Goal: Navigation & Orientation: Find specific page/section

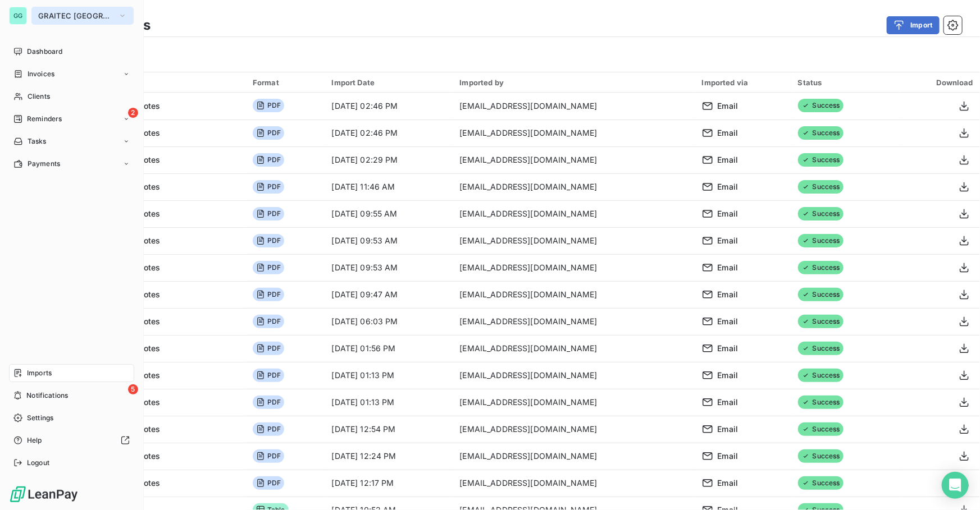
click at [53, 13] on span "GRAITEC [GEOGRAPHIC_DATA]" at bounding box center [75, 15] width 75 height 9
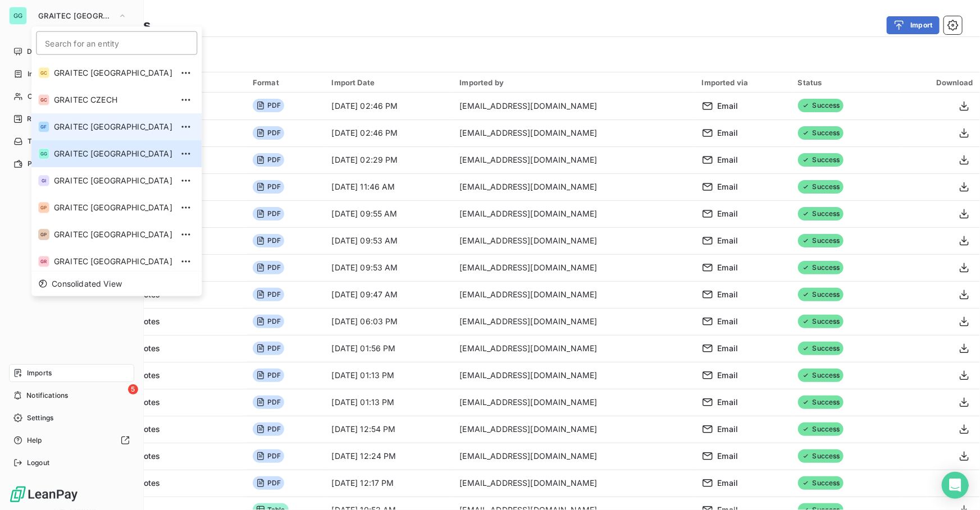
click at [90, 116] on li "GF GRAITEC [GEOGRAPHIC_DATA]" at bounding box center [116, 126] width 170 height 27
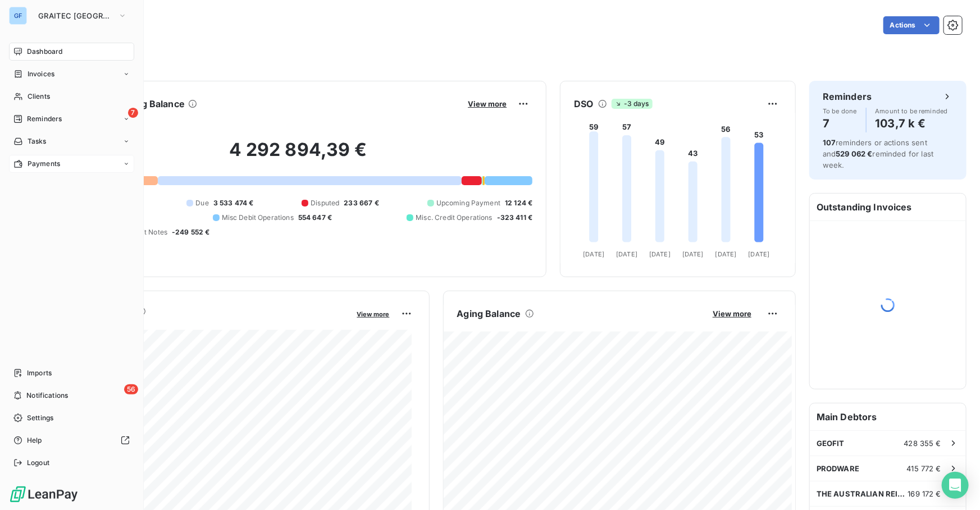
click at [40, 157] on div "Payments" at bounding box center [71, 164] width 125 height 18
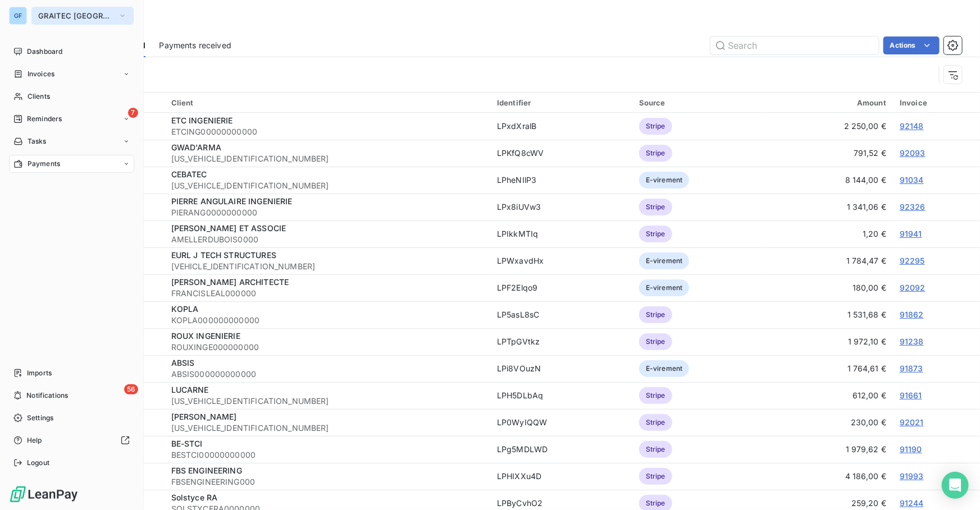
click at [71, 17] on span "GRAITEC [GEOGRAPHIC_DATA]" at bounding box center [75, 15] width 75 height 9
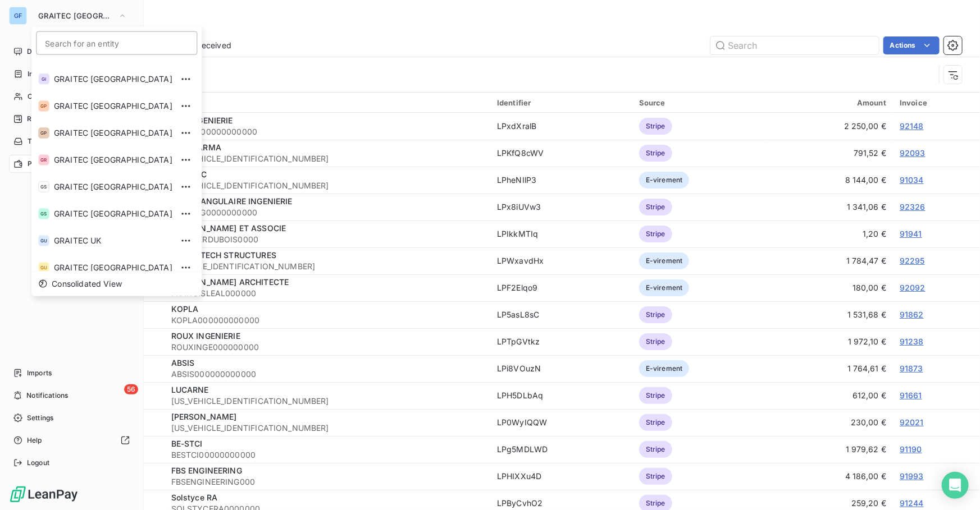
scroll to position [111, 0]
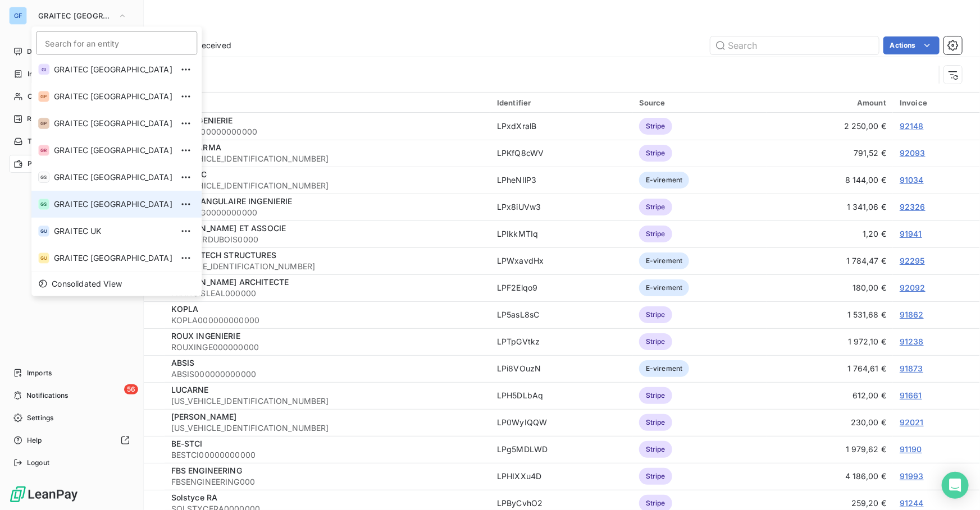
click at [88, 197] on li "GS GRAITEC [GEOGRAPHIC_DATA]" at bounding box center [116, 204] width 170 height 27
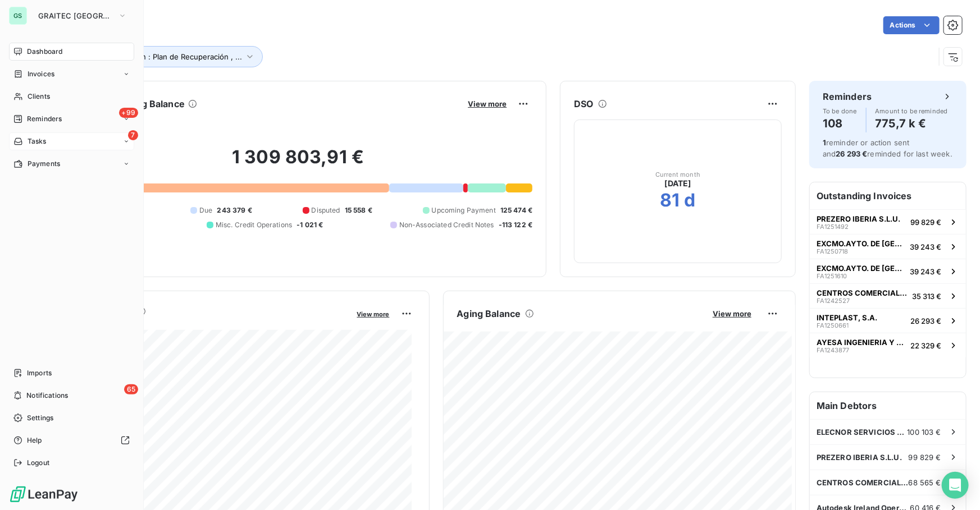
click at [40, 143] on span "Tasks" at bounding box center [37, 141] width 19 height 10
click at [43, 210] on span "Payments" at bounding box center [44, 209] width 33 height 10
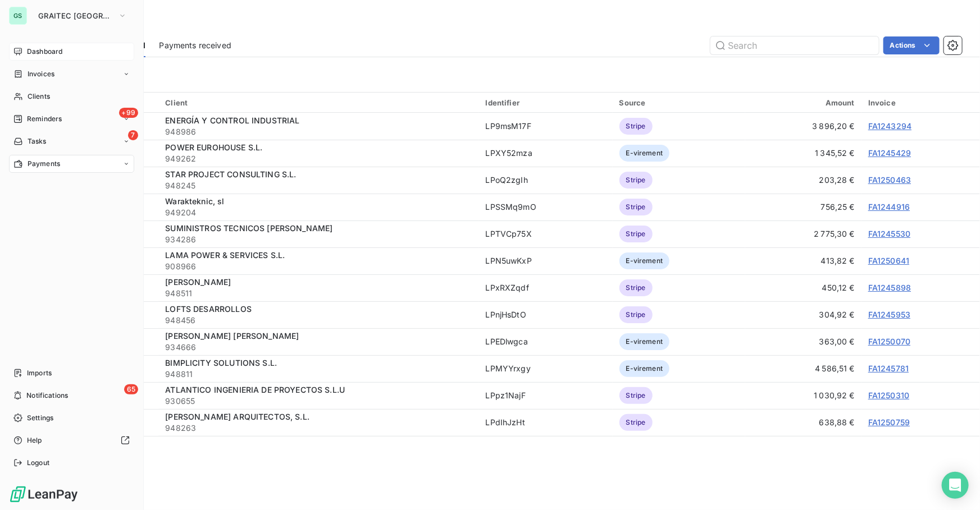
click at [25, 50] on div "Dashboard" at bounding box center [71, 52] width 125 height 18
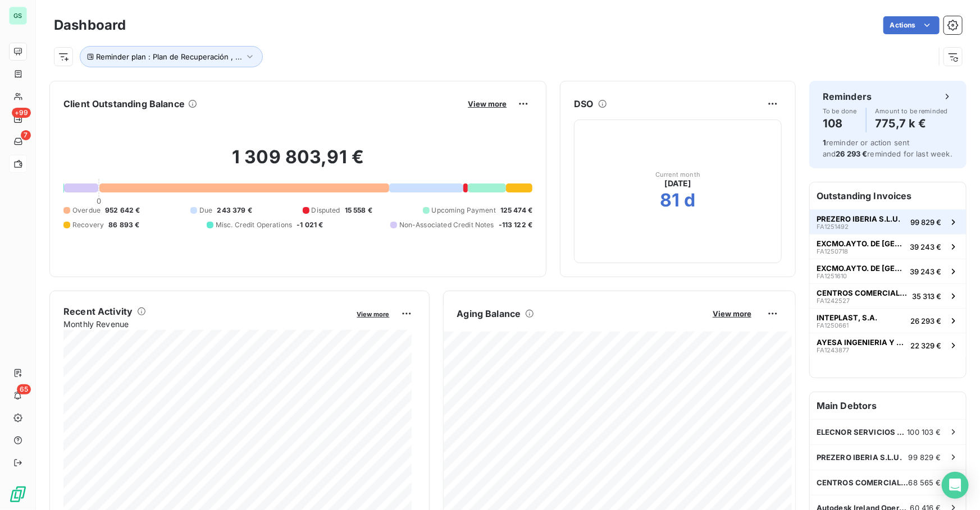
click at [489, 221] on span "PREZERO IBERIA S.L.U." at bounding box center [859, 219] width 84 height 9
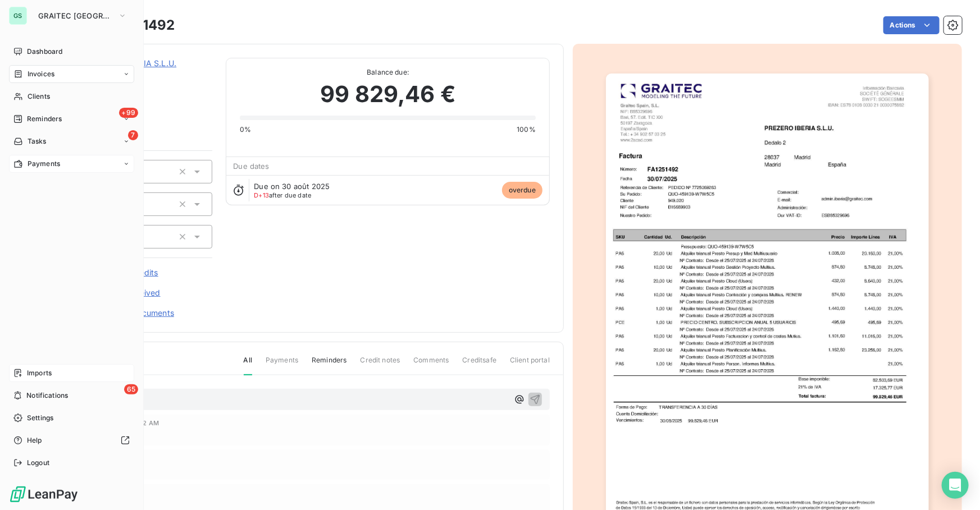
drag, startPoint x: 33, startPoint y: 371, endPoint x: 46, endPoint y: 375, distance: 13.5
click at [33, 371] on span "Imports" at bounding box center [39, 373] width 25 height 10
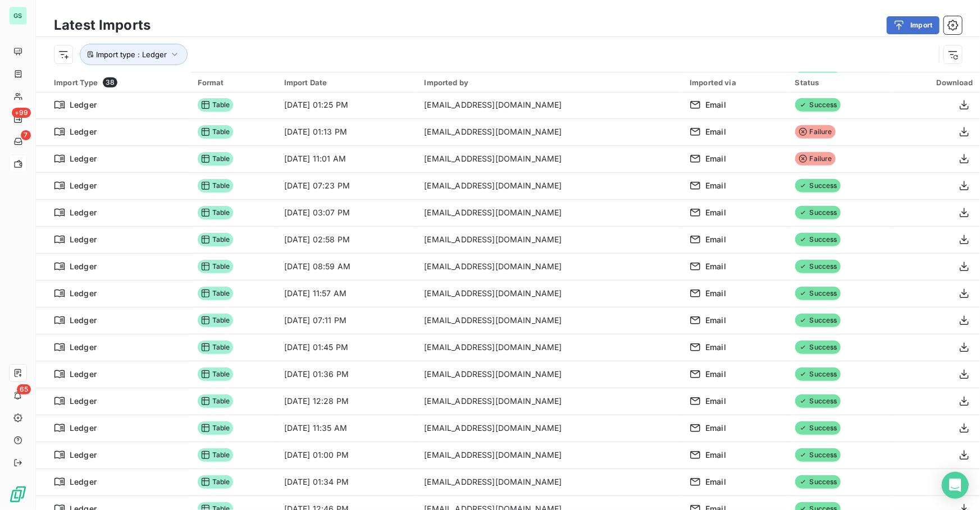
scroll to position [510, 0]
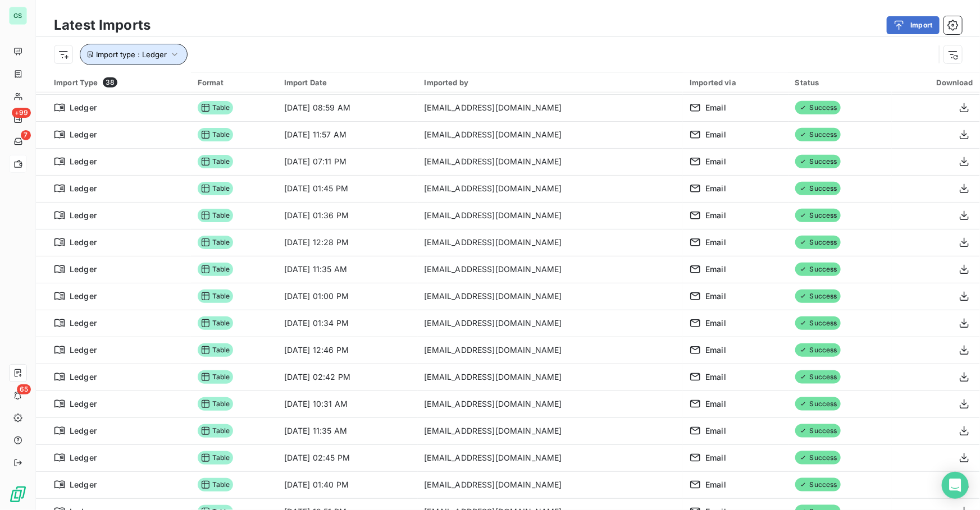
click at [157, 44] on button "Import type : Ledger" at bounding box center [134, 54] width 108 height 21
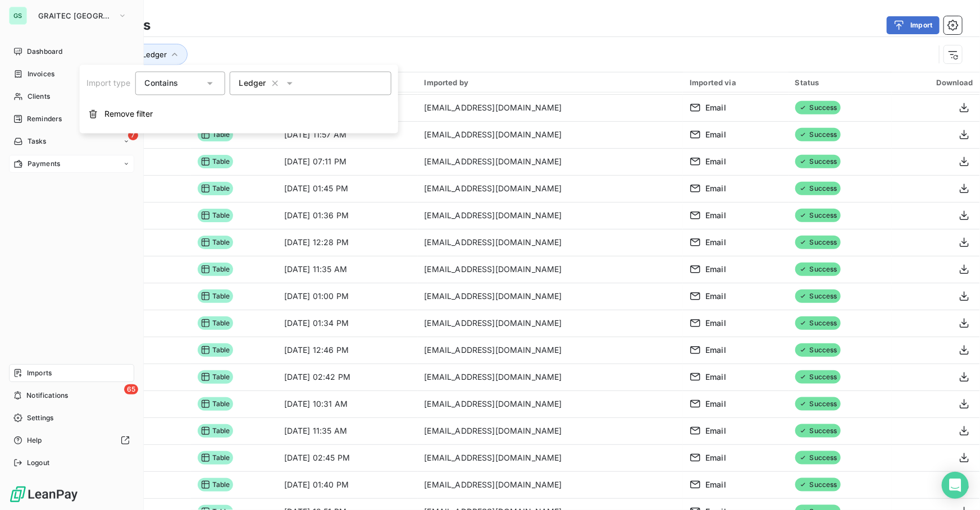
click at [59, 286] on div "Dashboard Invoices Clients +99 Reminders 7 Tasks Payments Imports 65 Notificati…" at bounding box center [71, 258] width 125 height 430
click at [33, 117] on span "Reminders" at bounding box center [44, 119] width 35 height 10
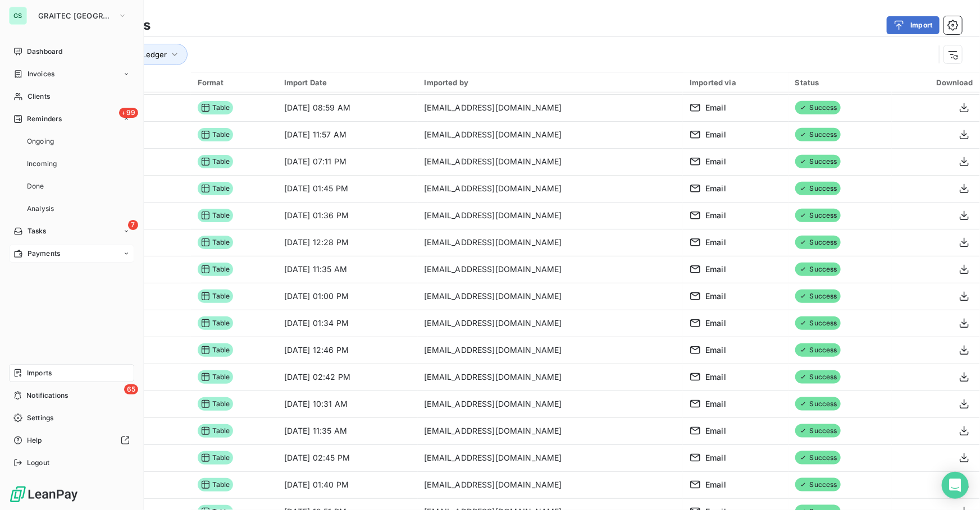
click at [44, 335] on div "Dashboard Invoices Clients +99 Reminders Ongoing Incoming Done Analysis 7 Tasks…" at bounding box center [71, 258] width 125 height 430
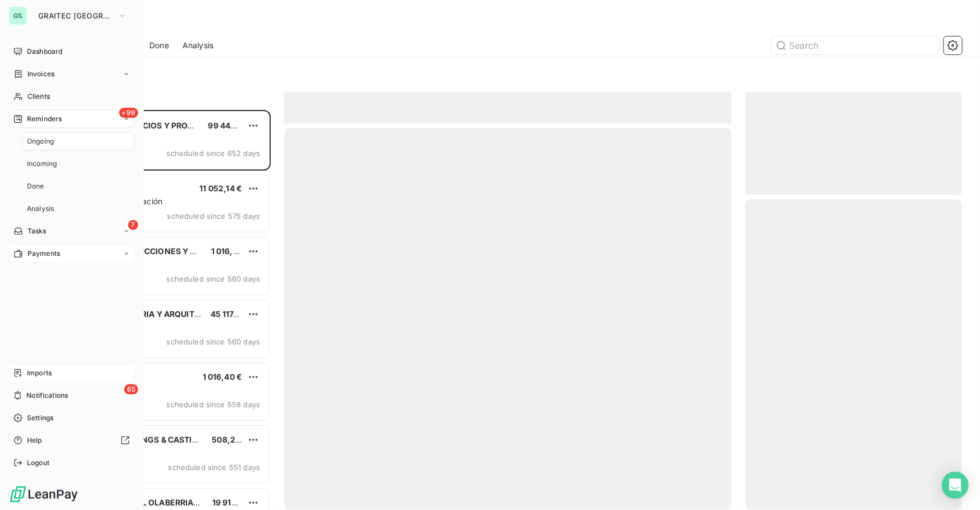
scroll to position [393, 209]
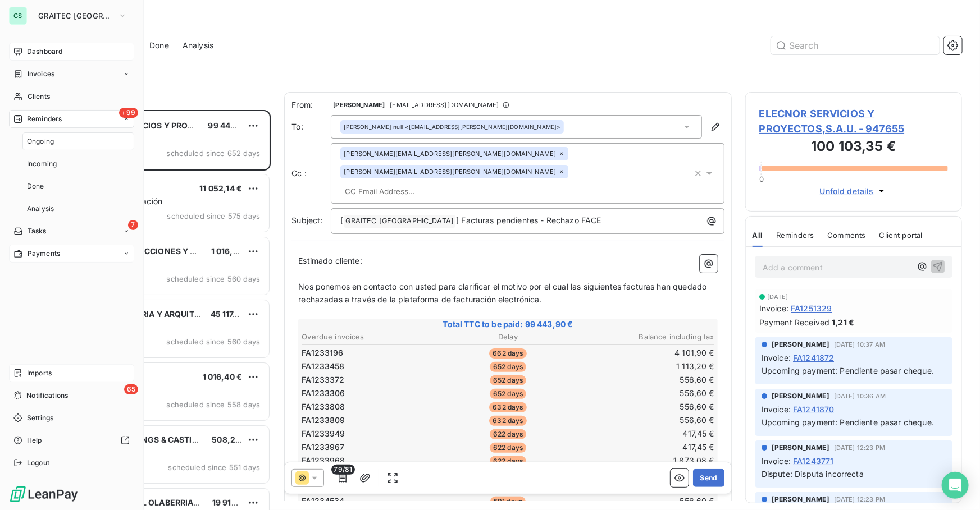
click at [51, 51] on span "Dashboard" at bounding box center [44, 52] width 35 height 10
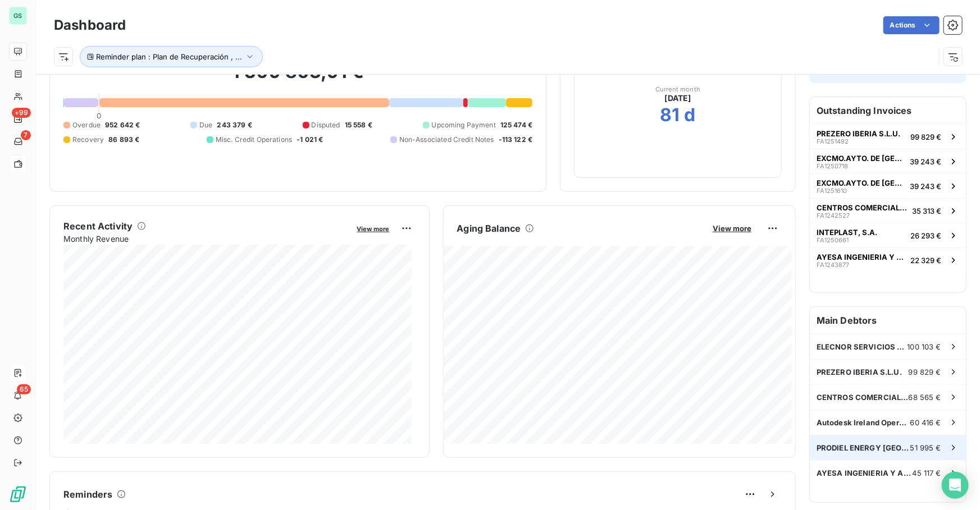
scroll to position [103, 0]
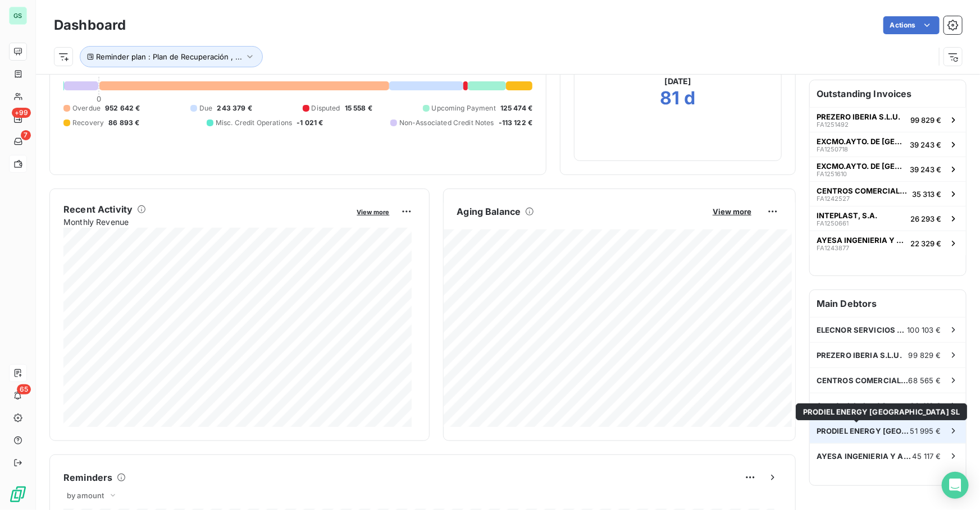
click at [489, 432] on span "PRODIEL ENERGY [GEOGRAPHIC_DATA] SL" at bounding box center [864, 431] width 94 height 9
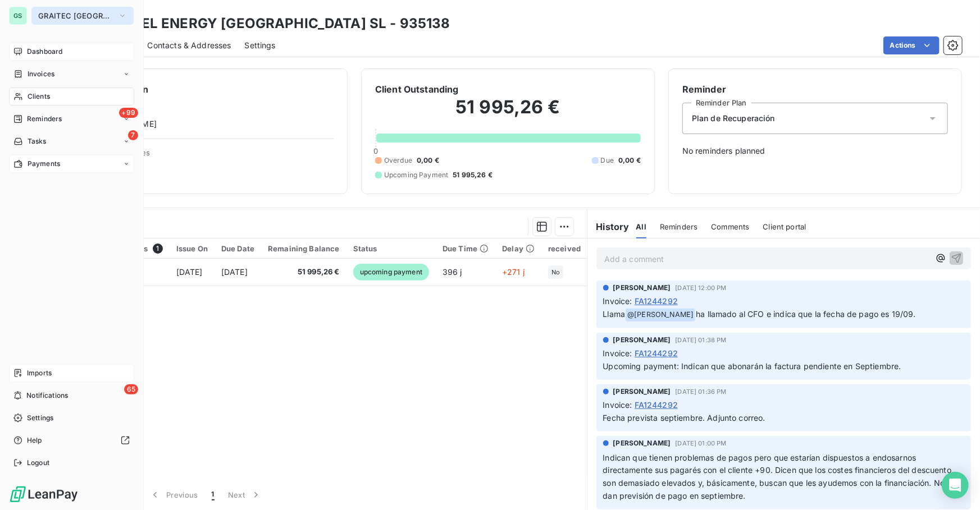
click at [61, 17] on span "GRAITEC [GEOGRAPHIC_DATA]" at bounding box center [75, 15] width 75 height 9
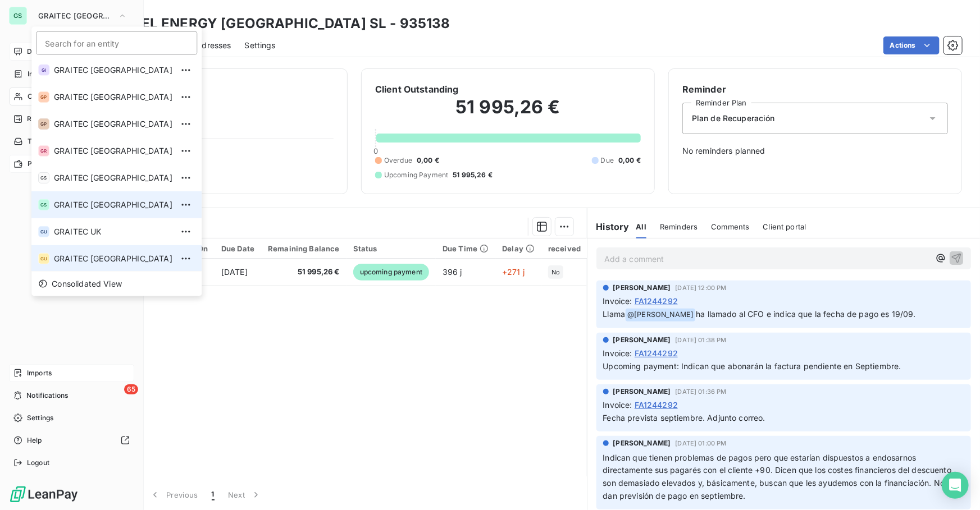
scroll to position [111, 0]
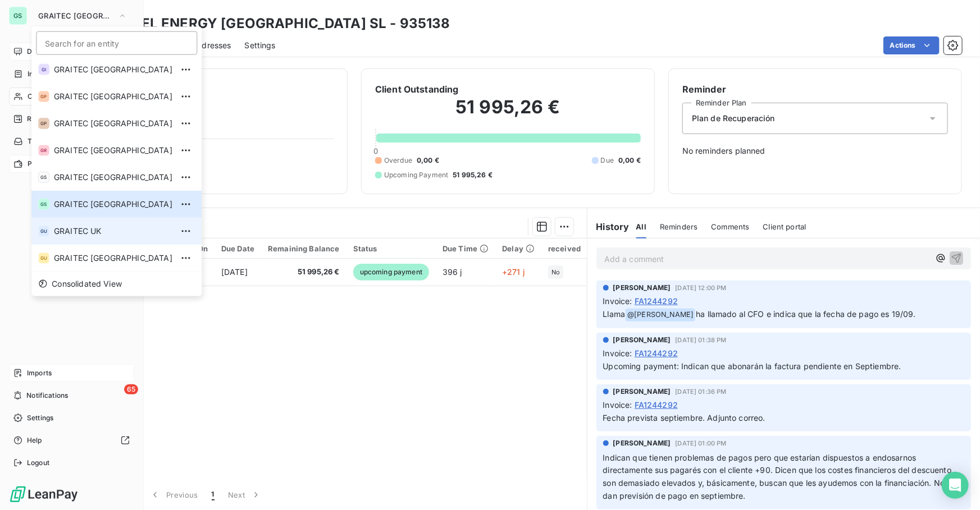
click at [109, 226] on span "GRAITEC UK" at bounding box center [113, 231] width 118 height 11
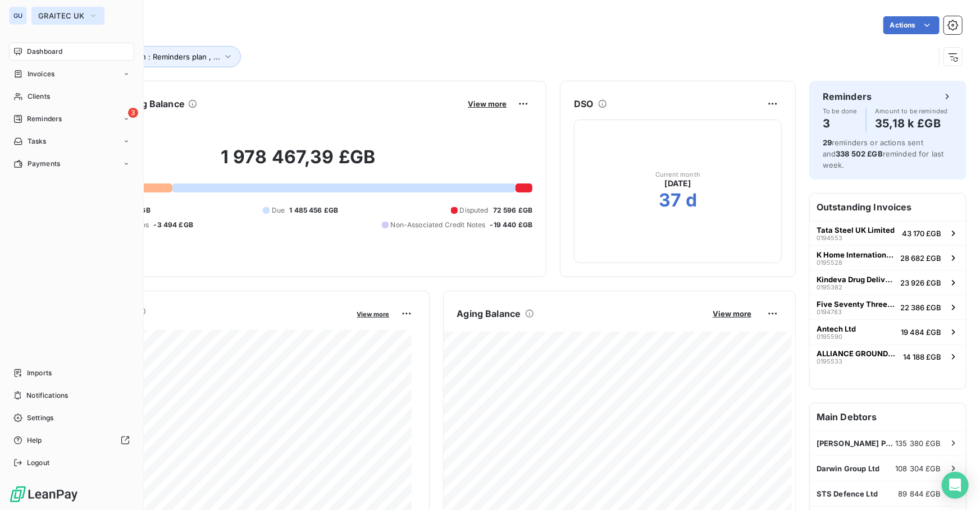
click at [83, 19] on span "GRAITEC UK" at bounding box center [61, 15] width 46 height 9
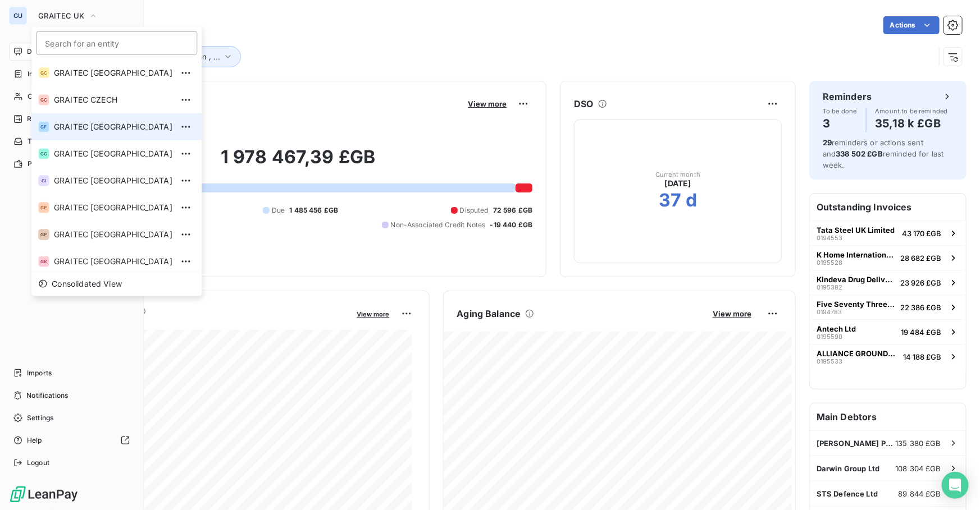
click at [99, 125] on span "GRAITEC [GEOGRAPHIC_DATA]" at bounding box center [113, 126] width 118 height 11
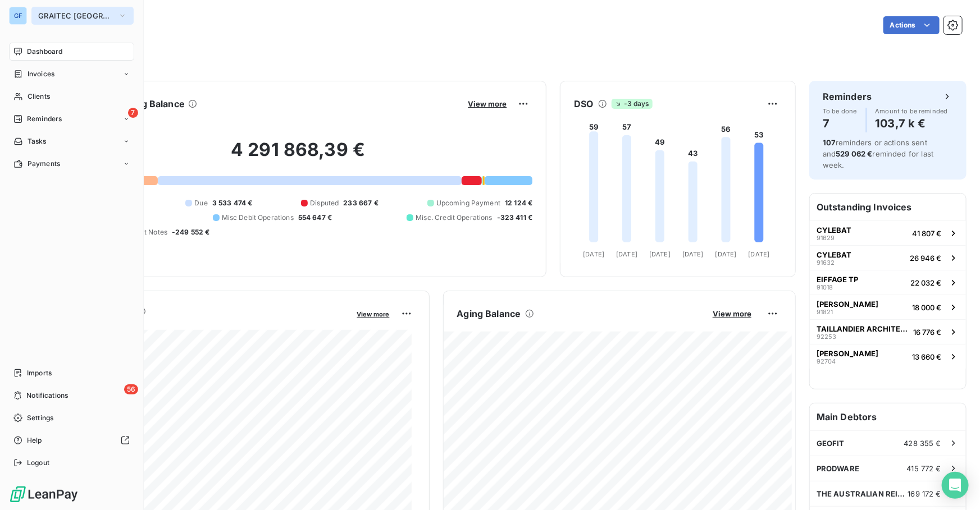
click at [75, 11] on span "GRAITEC [GEOGRAPHIC_DATA]" at bounding box center [75, 15] width 75 height 9
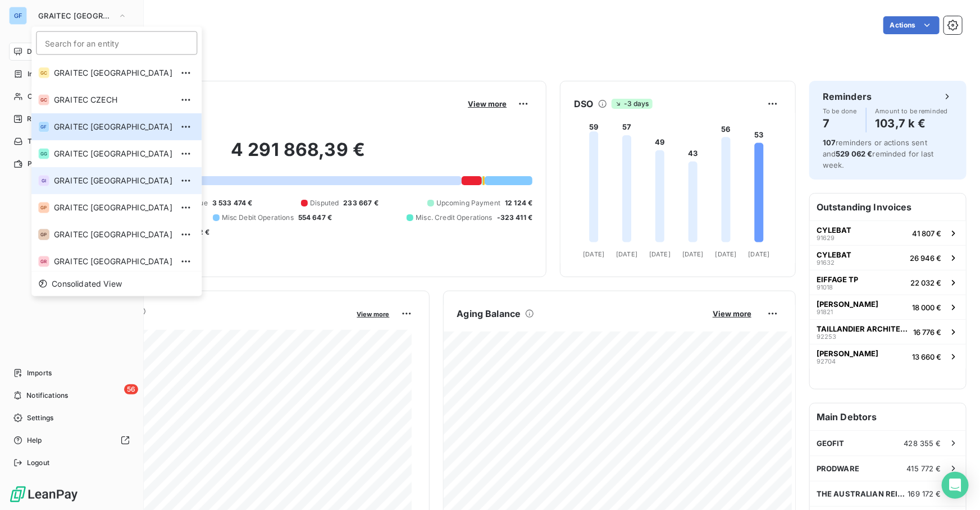
click at [71, 185] on span "GRAITEC [GEOGRAPHIC_DATA]" at bounding box center [113, 180] width 118 height 11
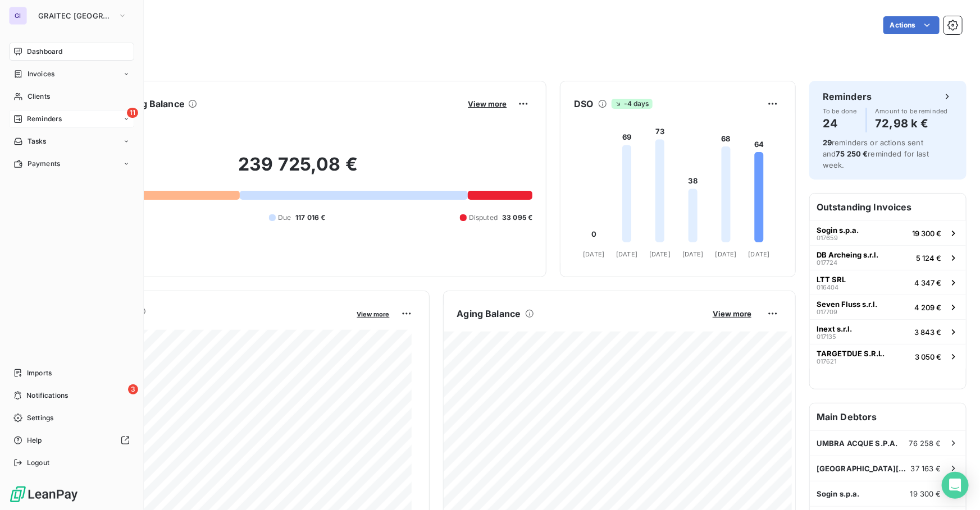
click at [75, 116] on div "11 Reminders" at bounding box center [71, 119] width 125 height 18
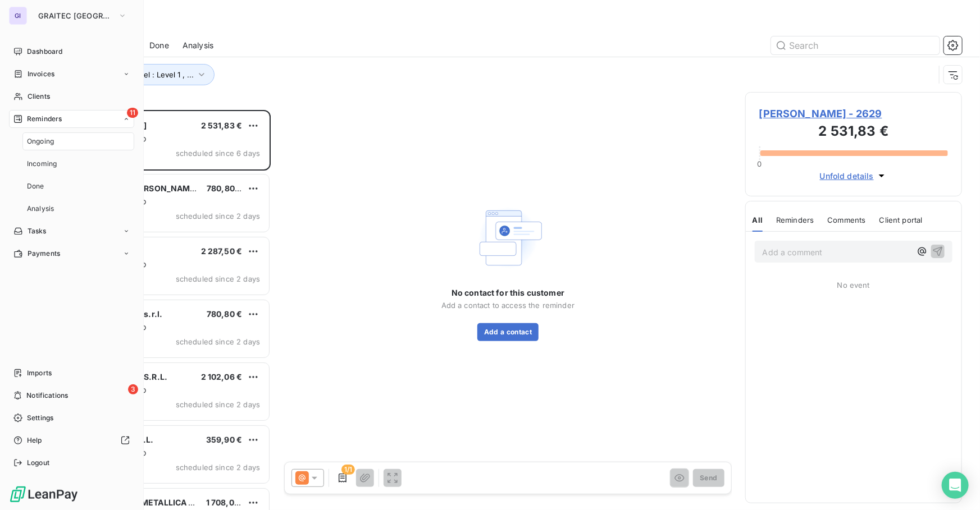
scroll to position [393, 209]
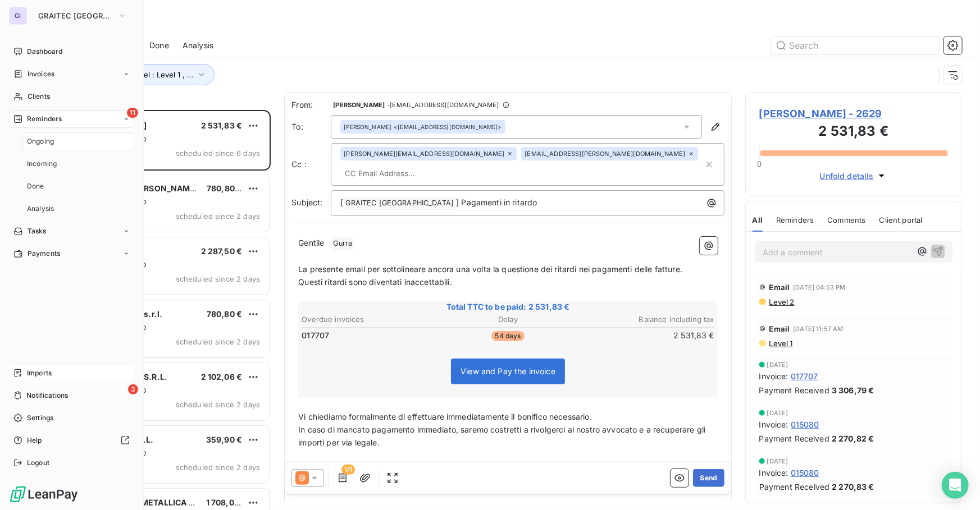
click at [69, 376] on div "Imports" at bounding box center [71, 373] width 125 height 18
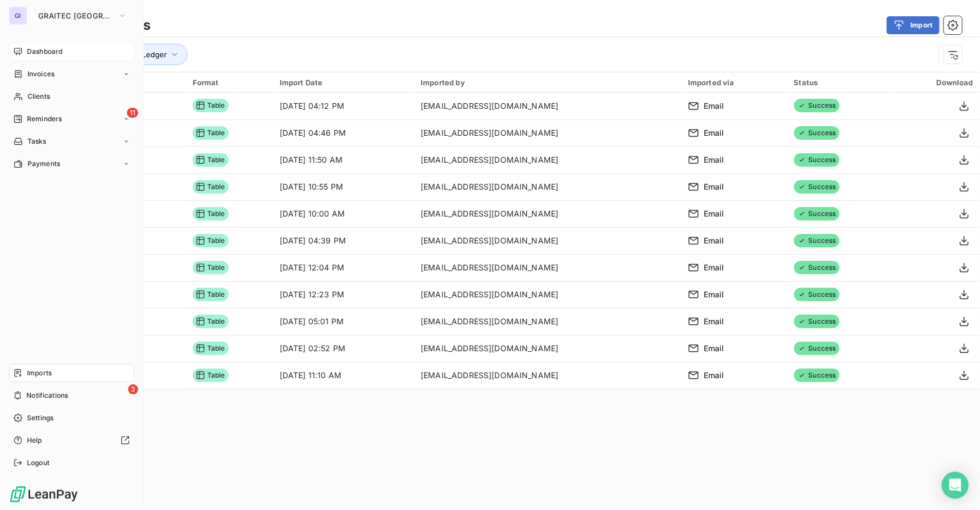
click at [29, 49] on span "Dashboard" at bounding box center [44, 52] width 35 height 10
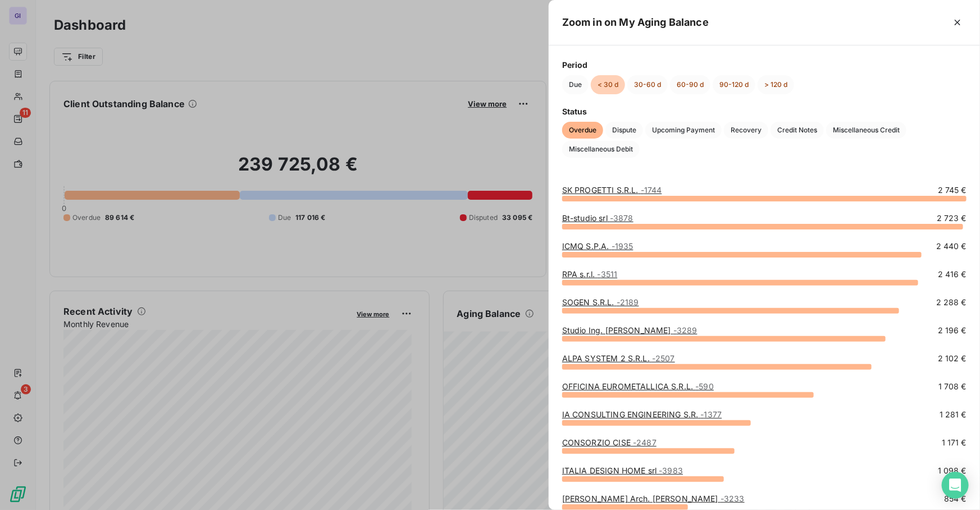
click at [393, 240] on div at bounding box center [490, 255] width 980 height 510
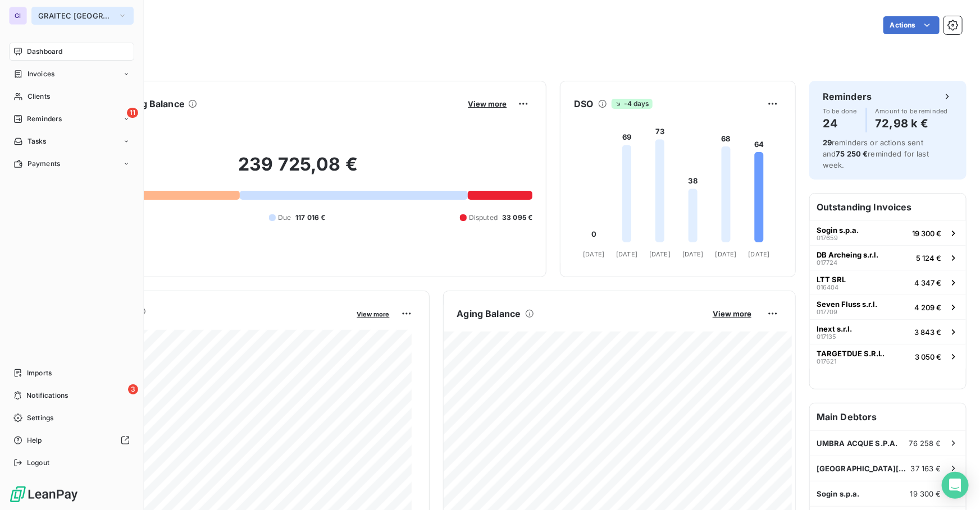
click at [44, 13] on span "GRAITEC [GEOGRAPHIC_DATA]" at bounding box center [75, 15] width 75 height 9
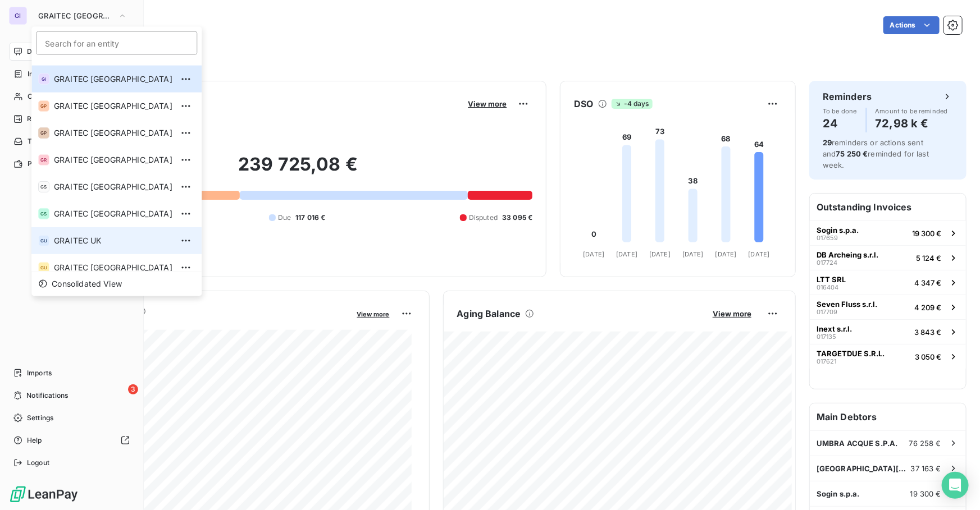
scroll to position [111, 0]
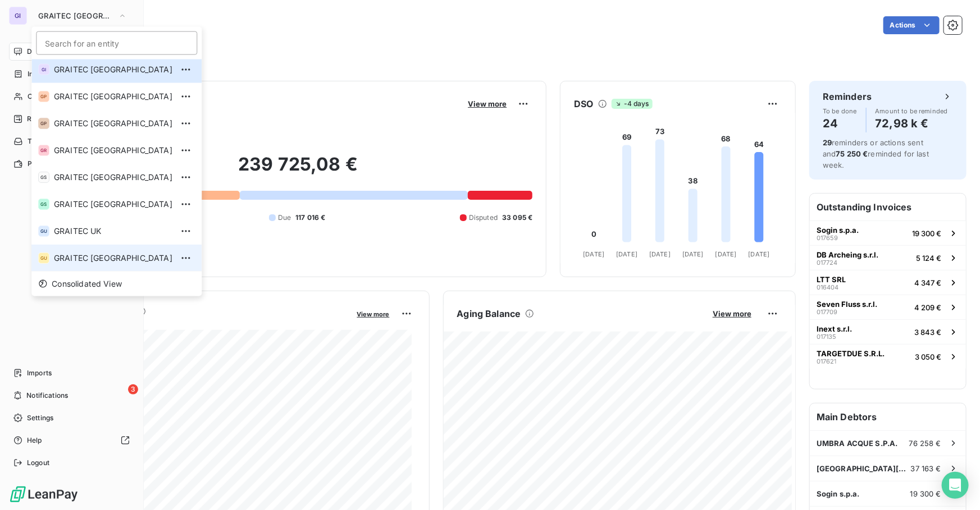
click at [70, 257] on span "GRAITEC [GEOGRAPHIC_DATA]" at bounding box center [113, 258] width 118 height 11
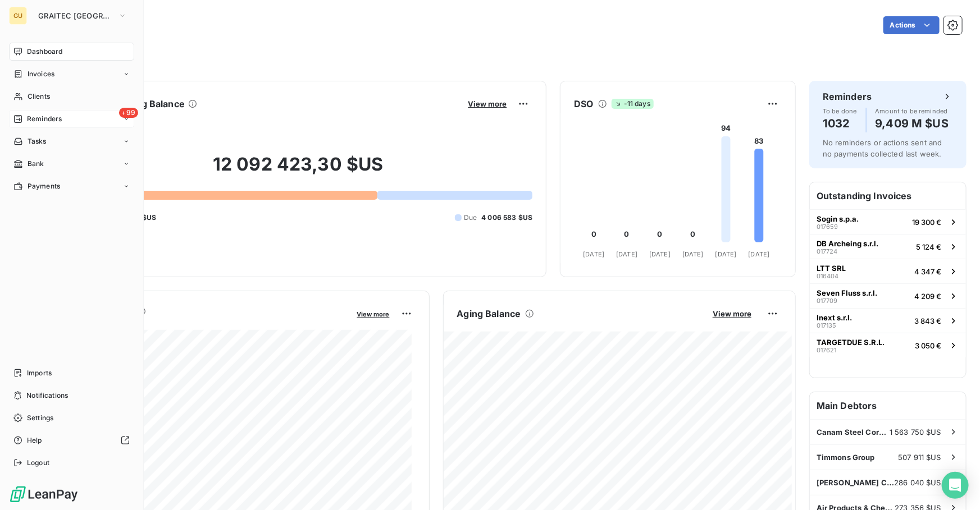
click at [53, 118] on span "Reminders" at bounding box center [44, 119] width 35 height 10
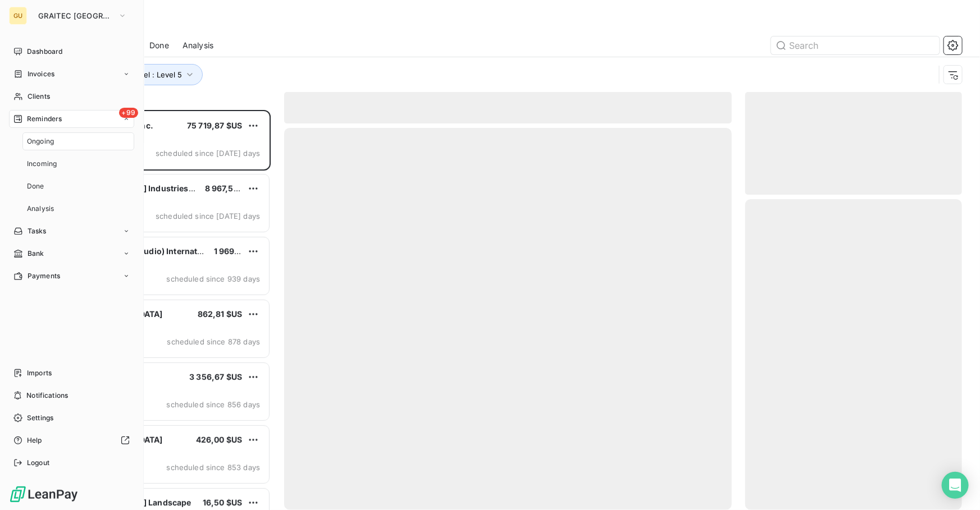
scroll to position [393, 209]
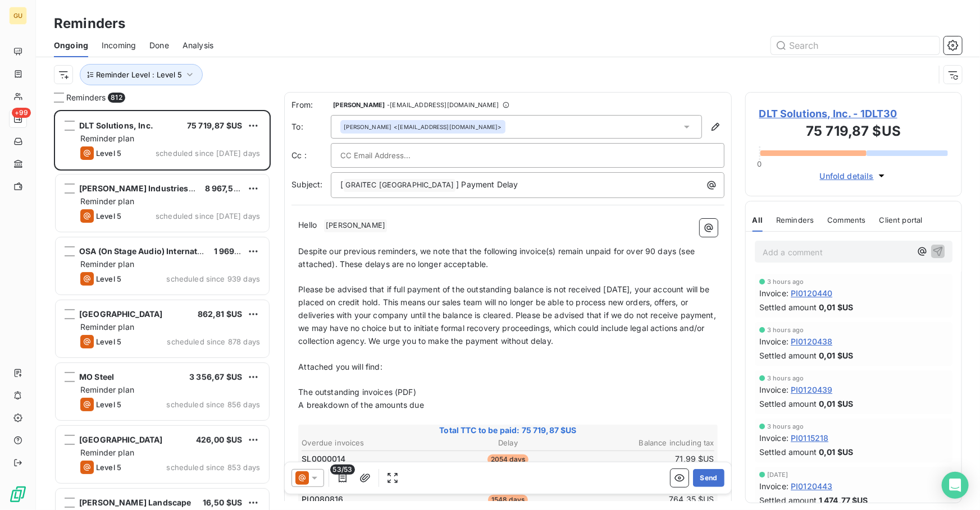
click at [143, 42] on div "Ongoing Incoming Done Analysis" at bounding box center [508, 46] width 944 height 24
click at [129, 44] on span "Incoming" at bounding box center [119, 45] width 34 height 11
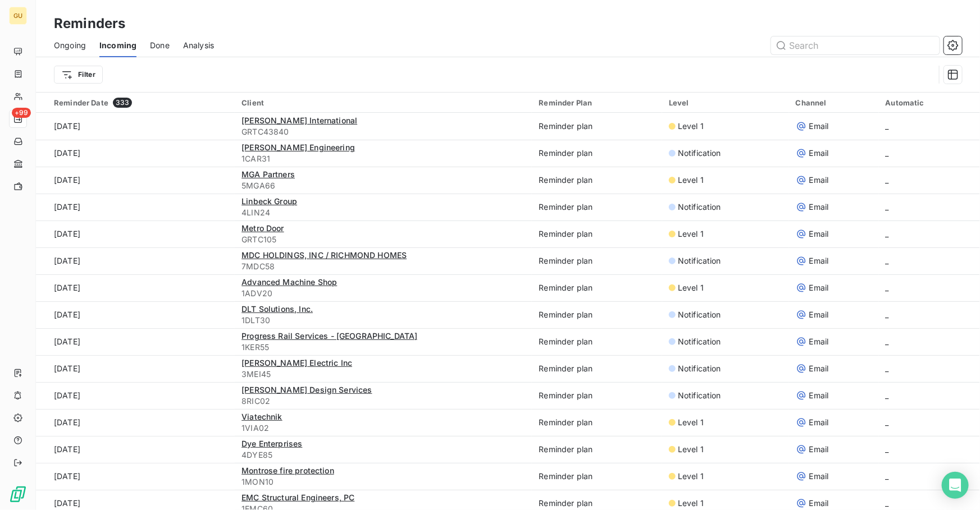
click at [152, 45] on span "Done" at bounding box center [160, 45] width 20 height 11
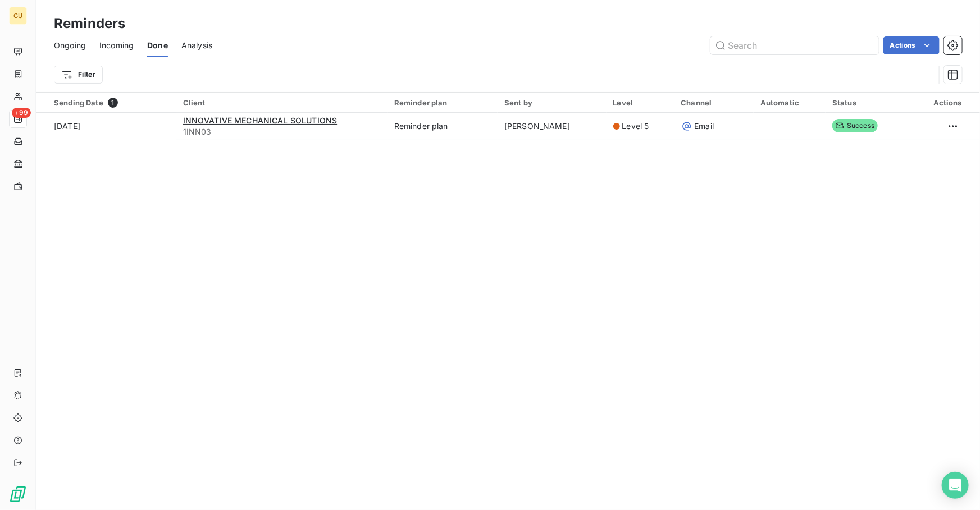
click at [74, 45] on span "Ongoing" at bounding box center [70, 45] width 32 height 11
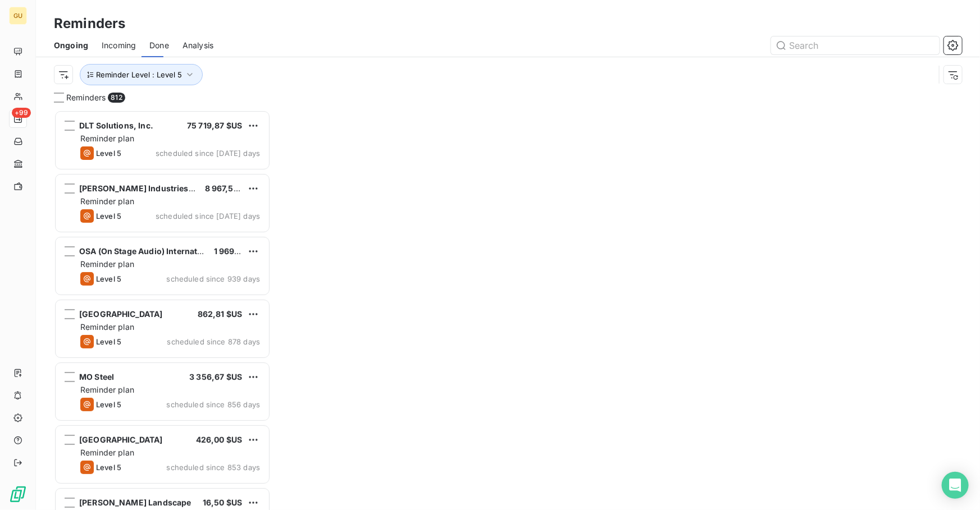
scroll to position [393, 209]
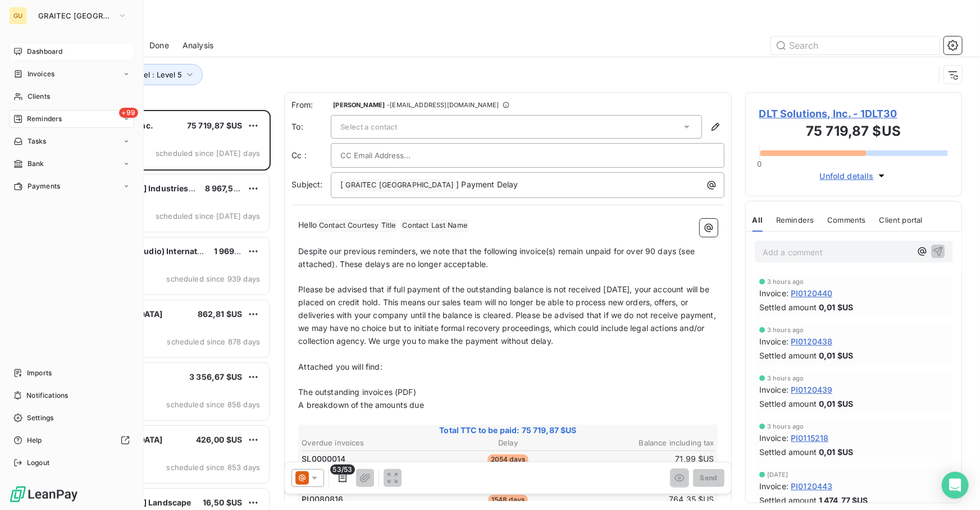
click at [27, 51] on span "Dashboard" at bounding box center [44, 52] width 35 height 10
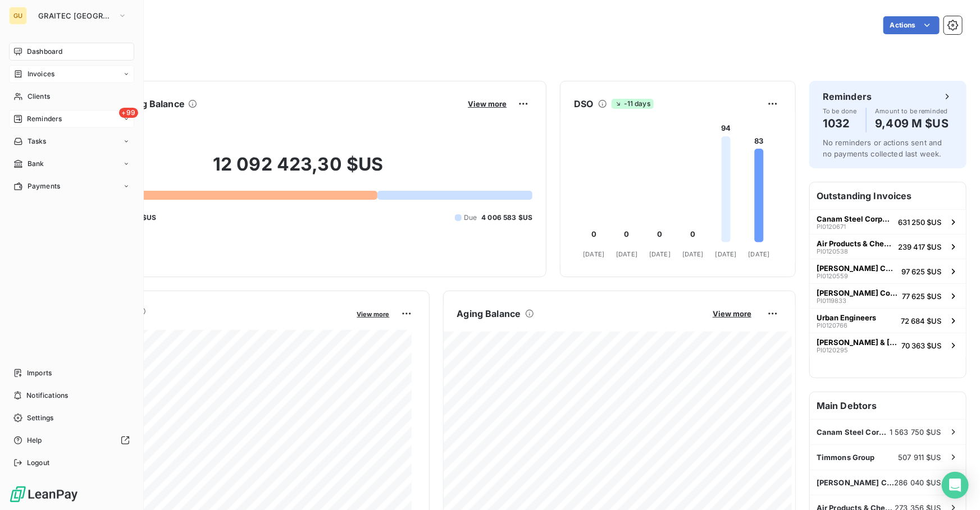
click at [45, 69] on span "Invoices" at bounding box center [41, 74] width 27 height 10
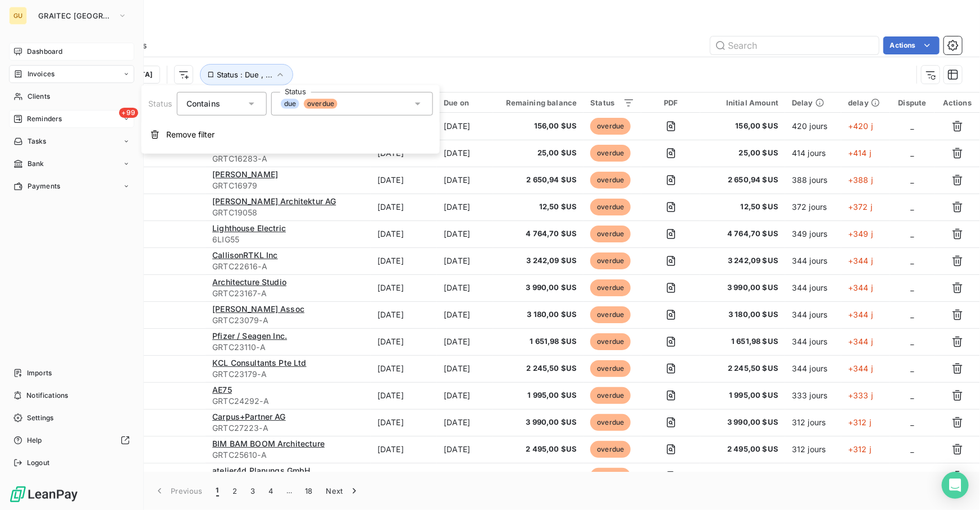
click at [54, 48] on span "Dashboard" at bounding box center [44, 52] width 35 height 10
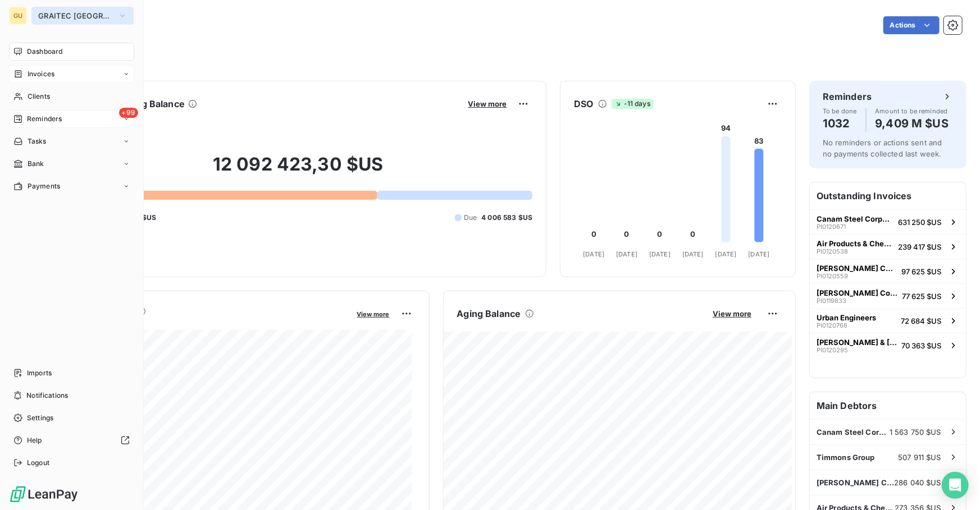
click at [61, 11] on span "GRAITEC [GEOGRAPHIC_DATA]" at bounding box center [75, 15] width 75 height 9
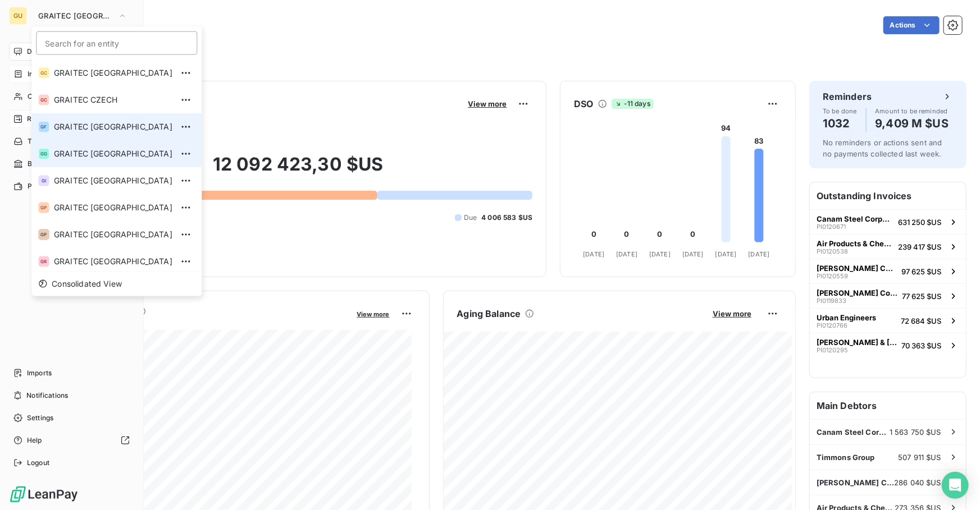
click at [89, 144] on li "GG GRAITEC [GEOGRAPHIC_DATA]" at bounding box center [116, 153] width 170 height 27
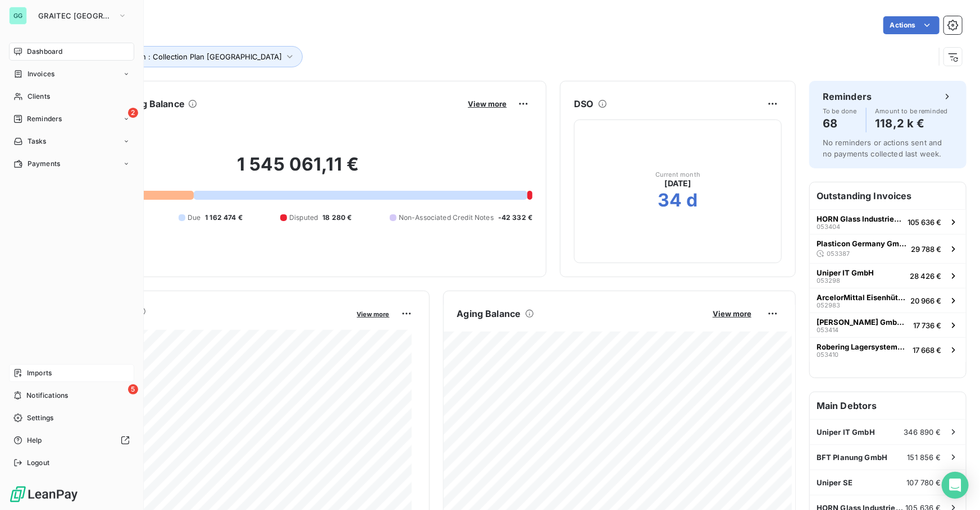
click at [37, 372] on span "Imports" at bounding box center [39, 373] width 25 height 10
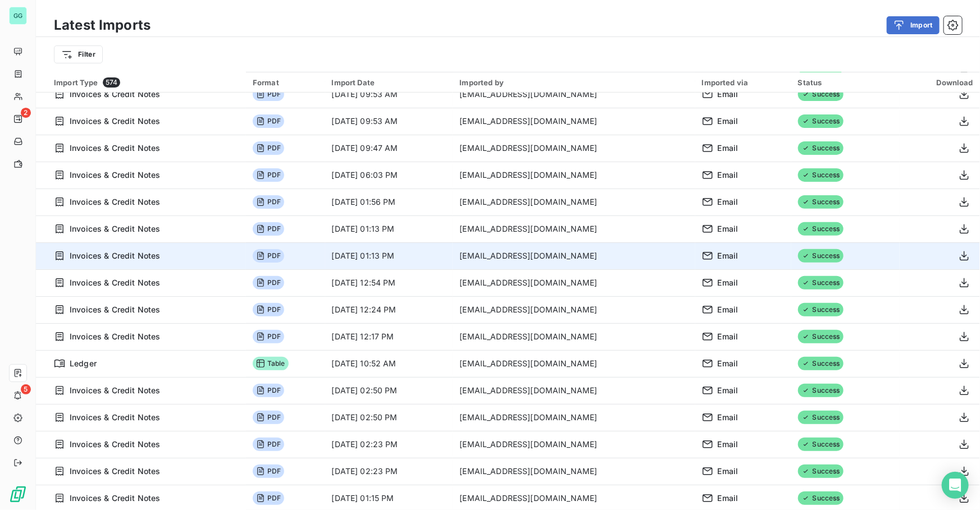
scroll to position [153, 0]
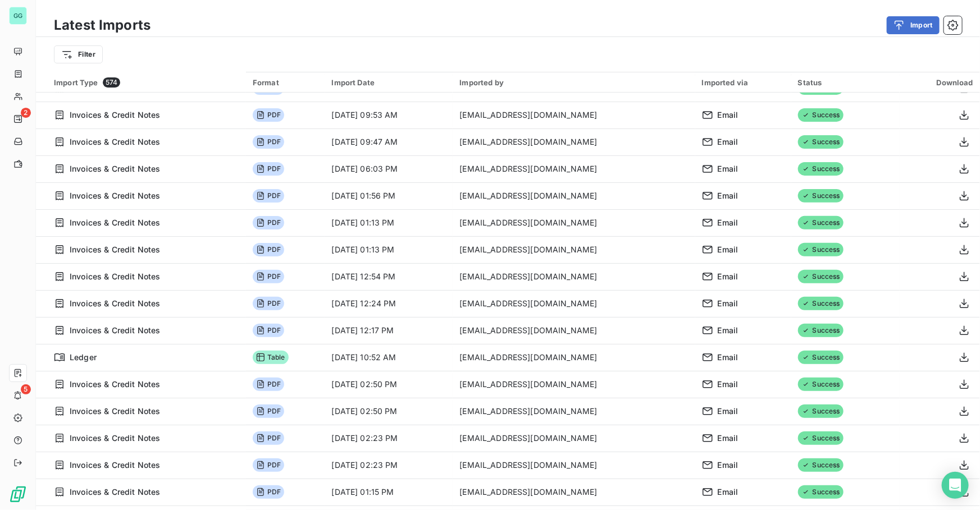
click at [489, 11] on div "Latest Imports Import Filter" at bounding box center [508, 36] width 944 height 72
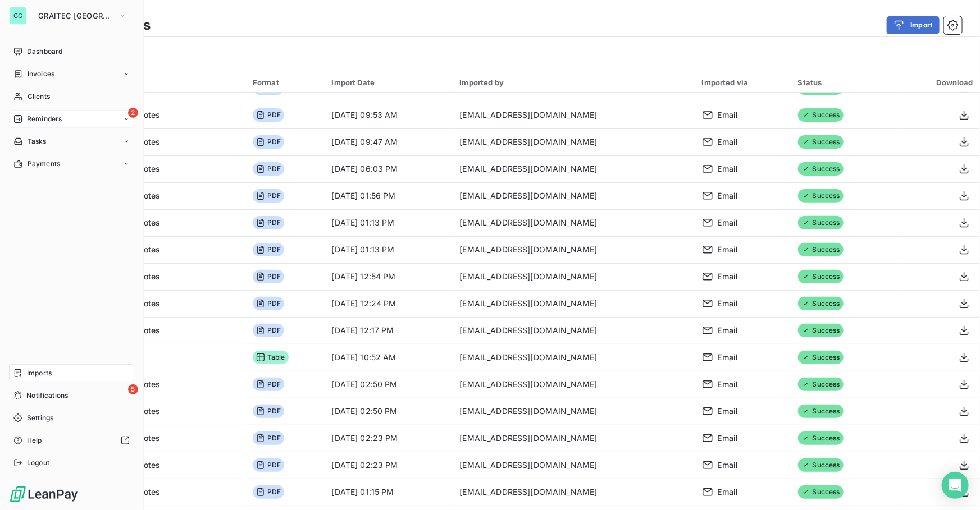
click at [57, 122] on span "Reminders" at bounding box center [44, 119] width 35 height 10
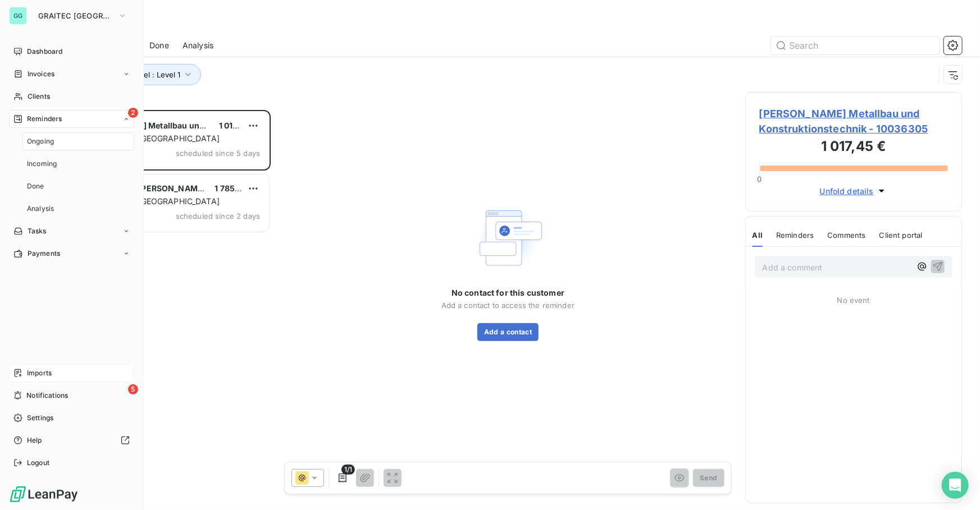
scroll to position [393, 209]
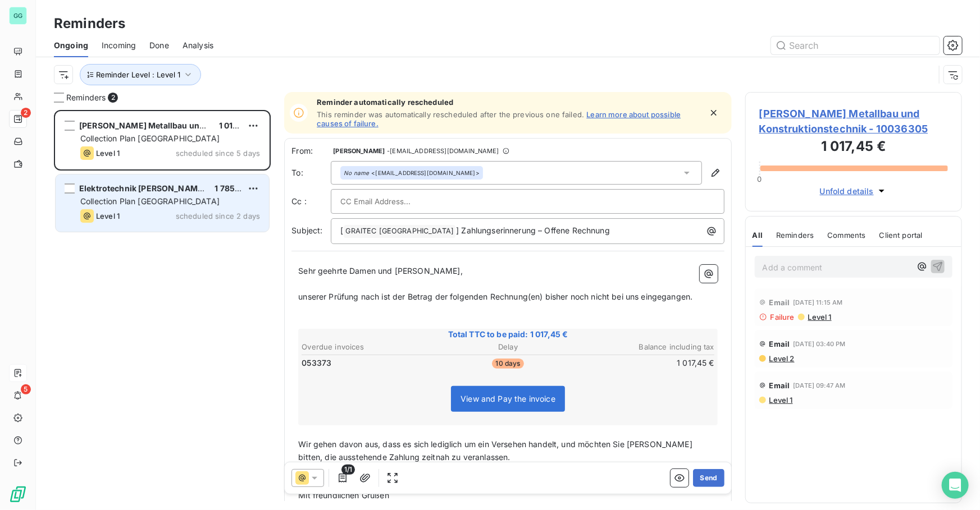
click at [174, 194] on div "Elektrotechnik [PERSON_NAME] GmbH & Co. KG" at bounding box center [142, 188] width 126 height 11
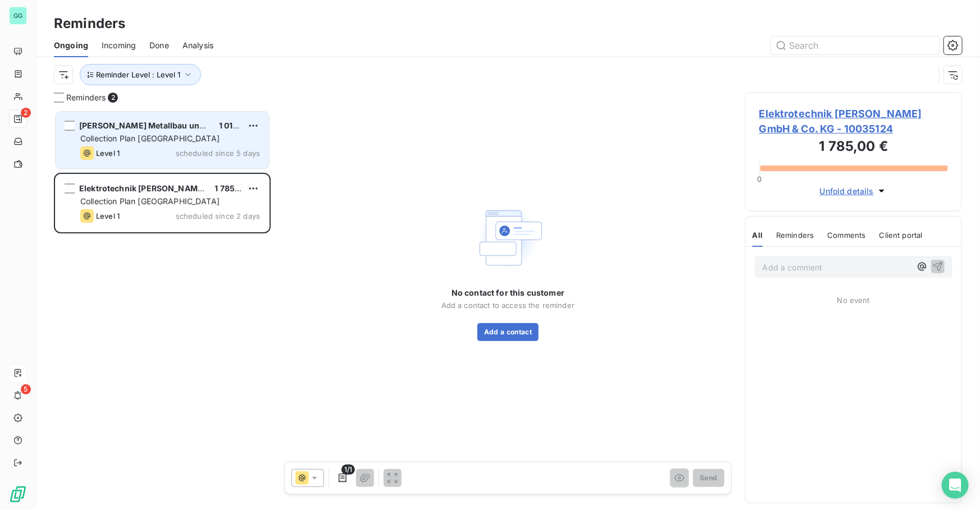
click at [170, 134] on span "Collection Plan [GEOGRAPHIC_DATA]" at bounding box center [149, 139] width 139 height 10
